Goal: Information Seeking & Learning: Learn about a topic

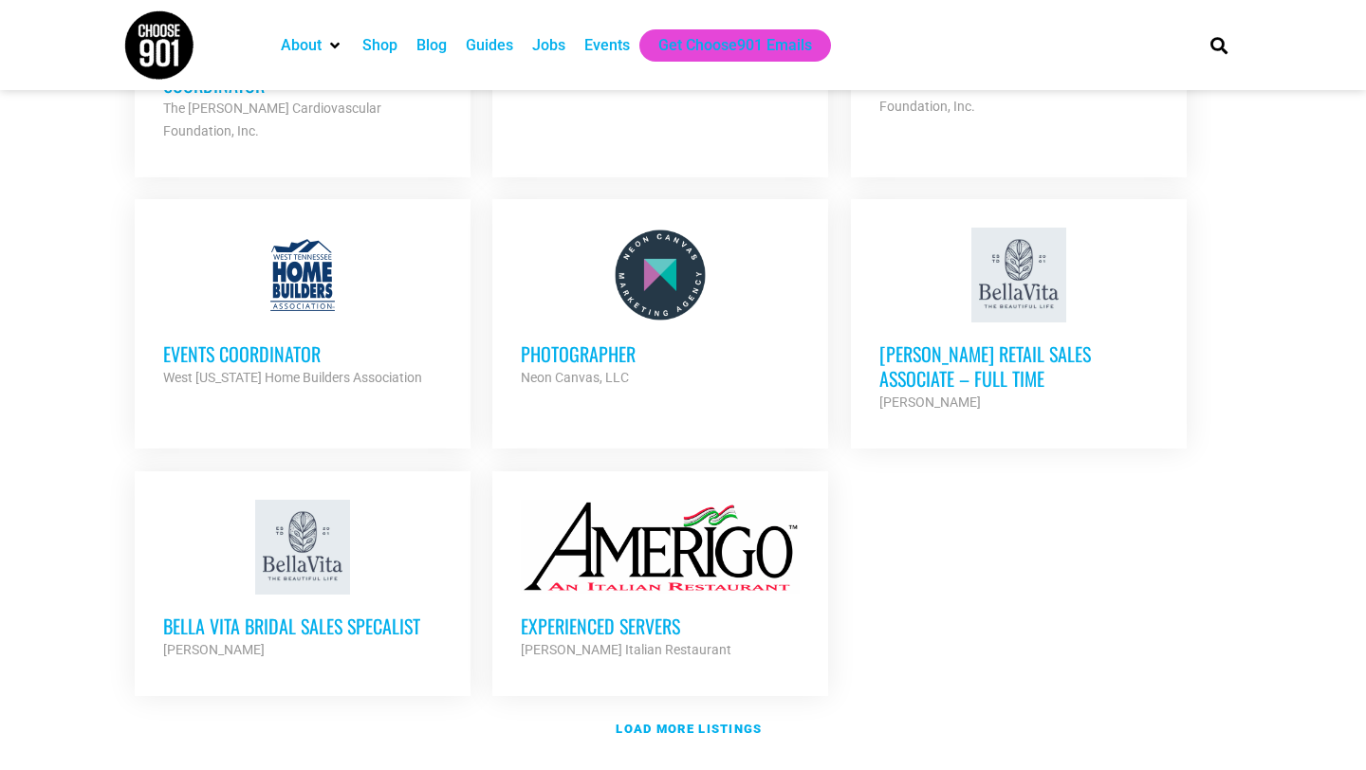
scroll to position [2102, 0]
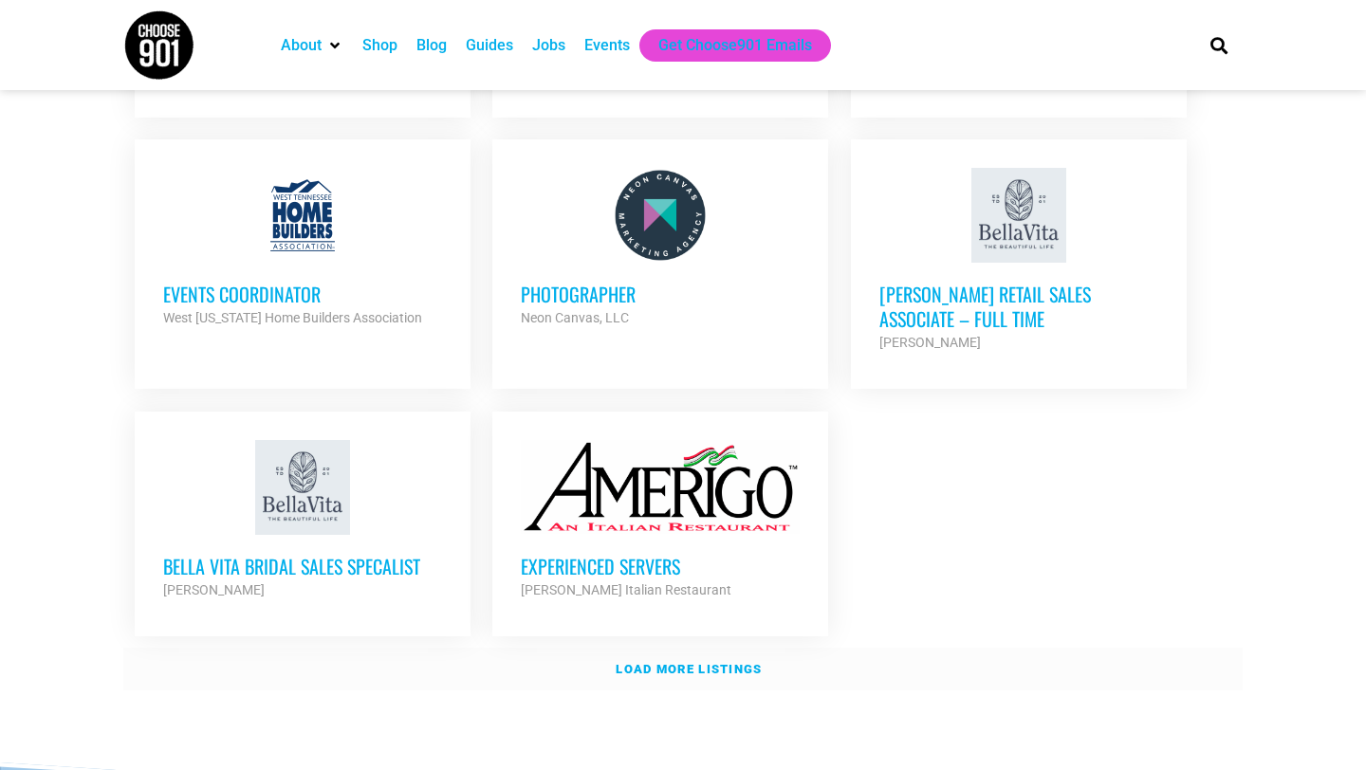
click at [638, 652] on link "Load more listings" at bounding box center [683, 670] width 1120 height 44
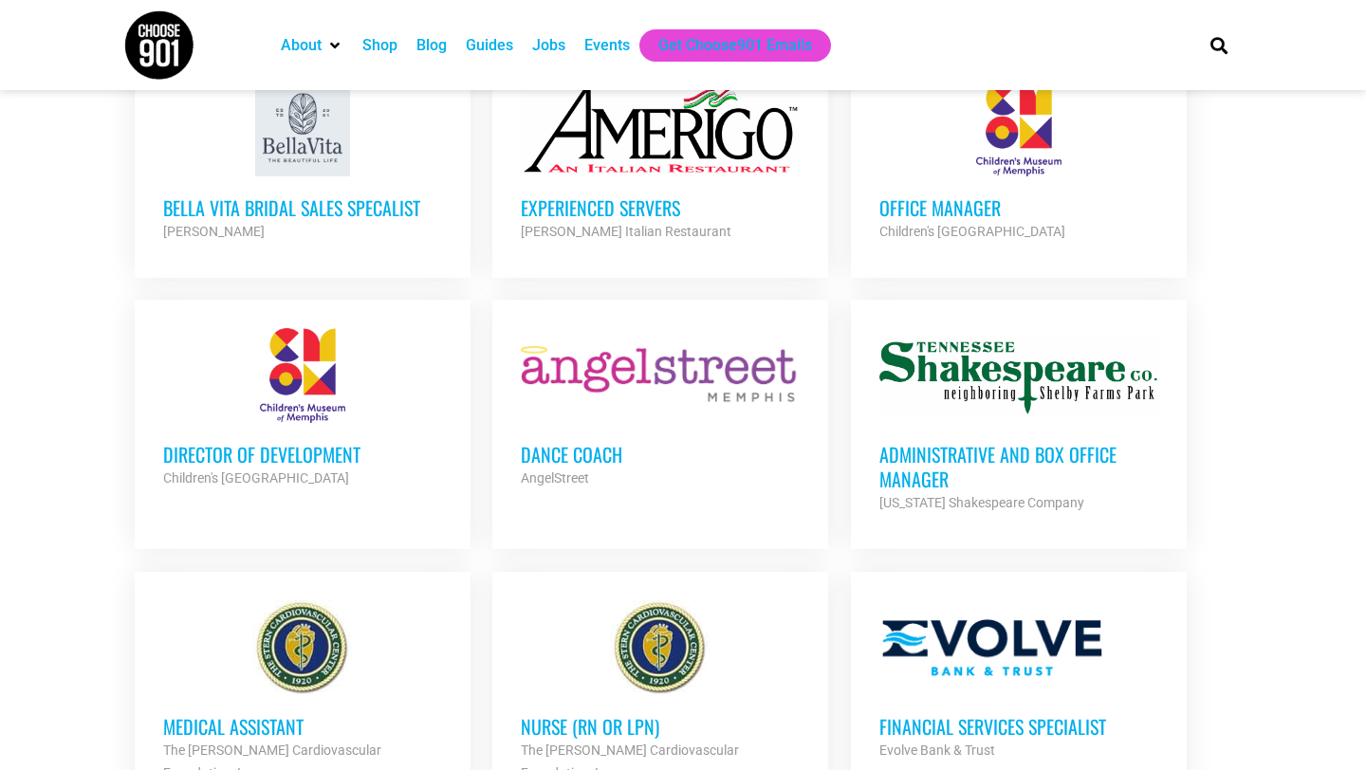
scroll to position [2462, 0]
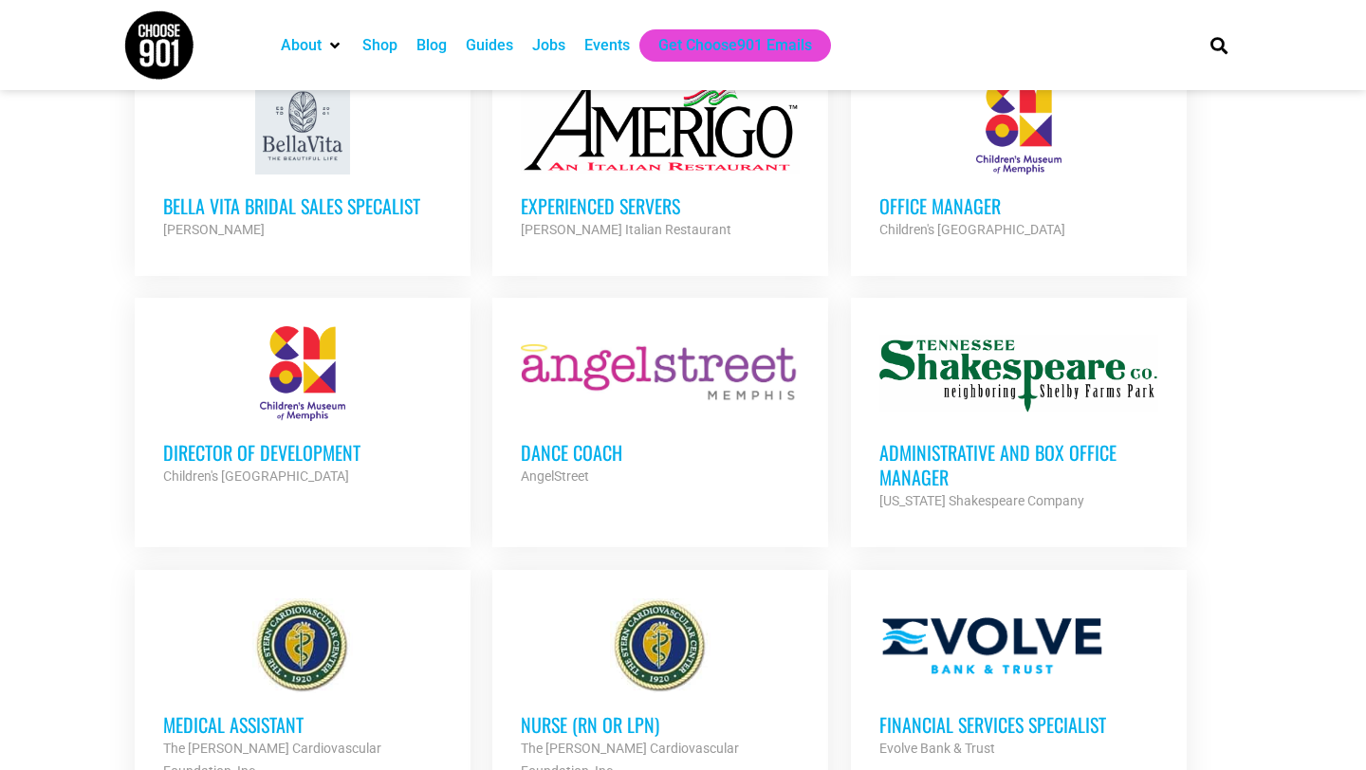
click at [930, 194] on h3 "Office Manager" at bounding box center [1019, 206] width 279 height 25
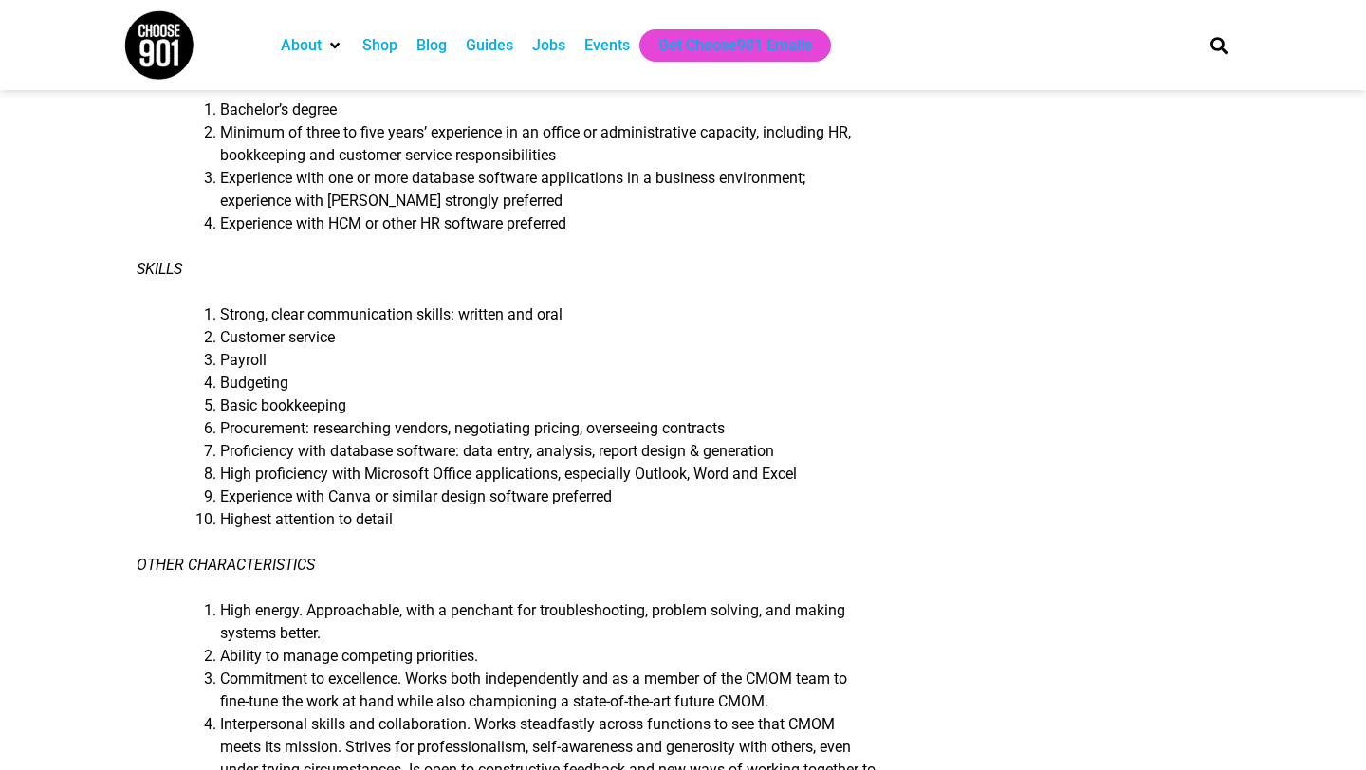
scroll to position [1383, 0]
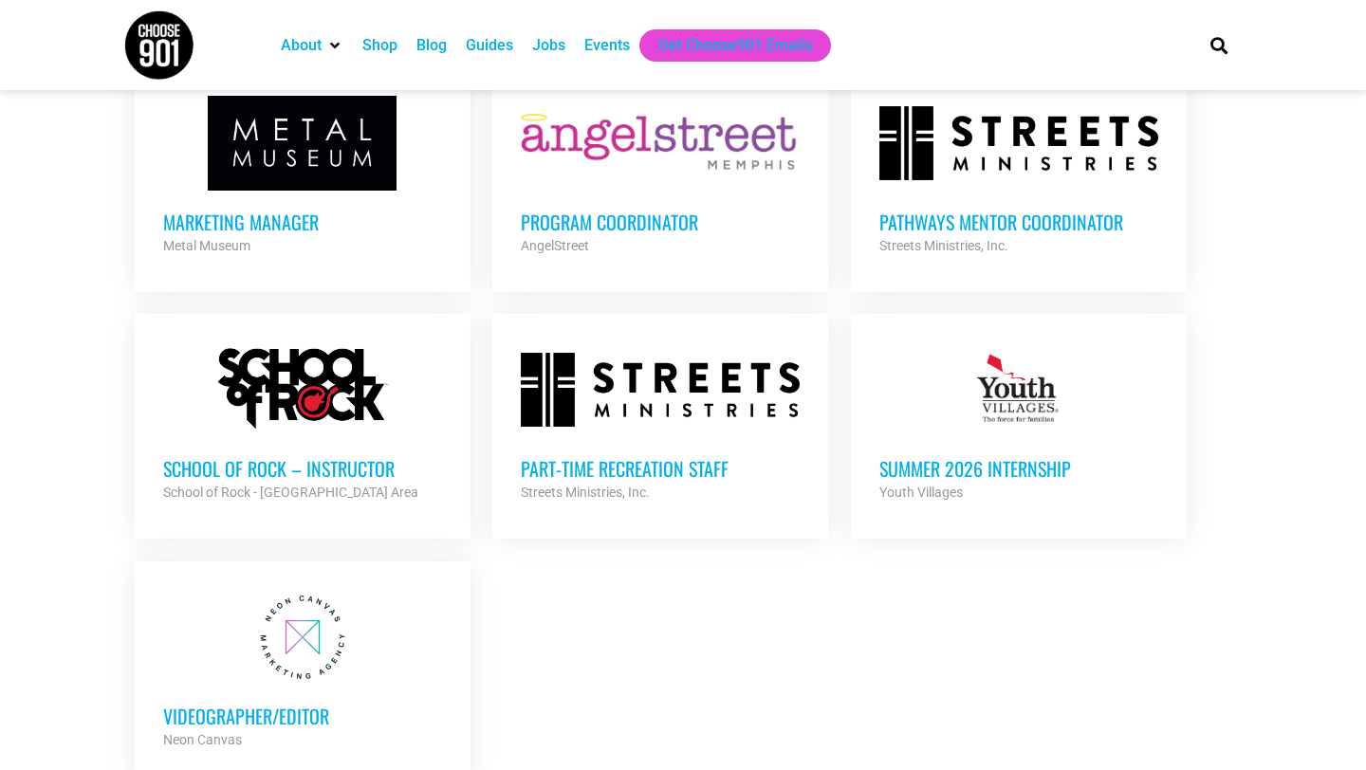
scroll to position [3778, 0]
click at [265, 209] on h3 "Marketing Manager" at bounding box center [302, 221] width 279 height 25
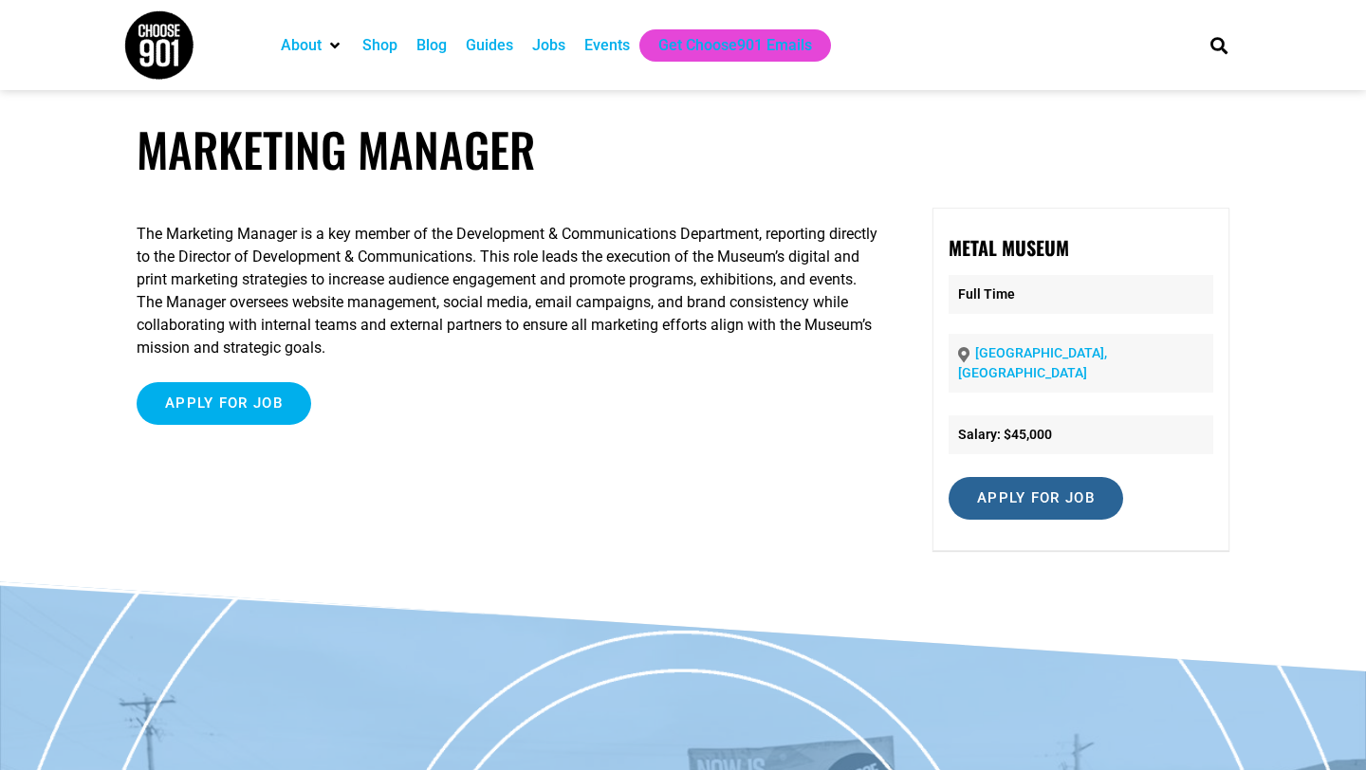
click at [1083, 489] on input "Apply for job" at bounding box center [1036, 498] width 175 height 43
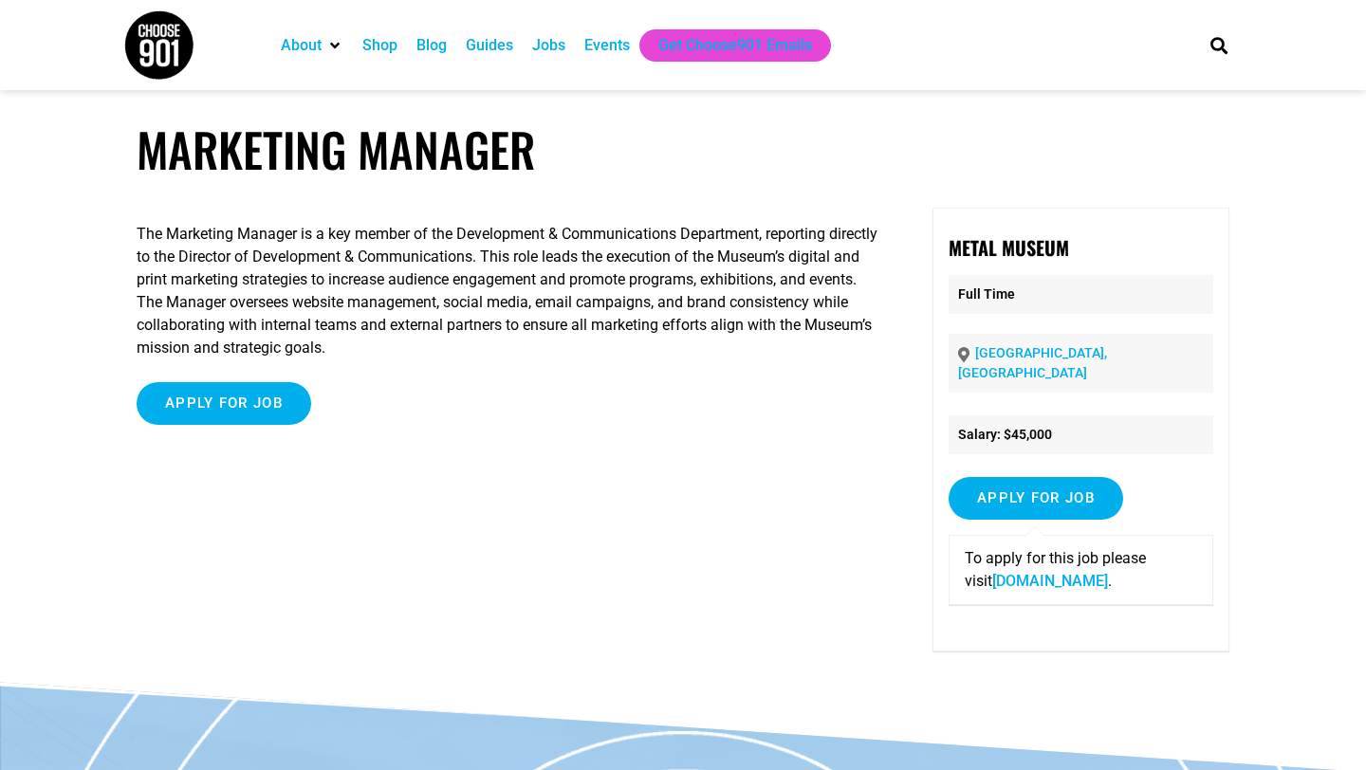
click at [1022, 580] on div "To apply for this job please visit www.metalmuseum.org ." at bounding box center [1081, 570] width 265 height 70
click at [1026, 572] on link "www.metalmuseum.org" at bounding box center [1050, 581] width 116 height 18
